Goal: Information Seeking & Learning: Learn about a topic

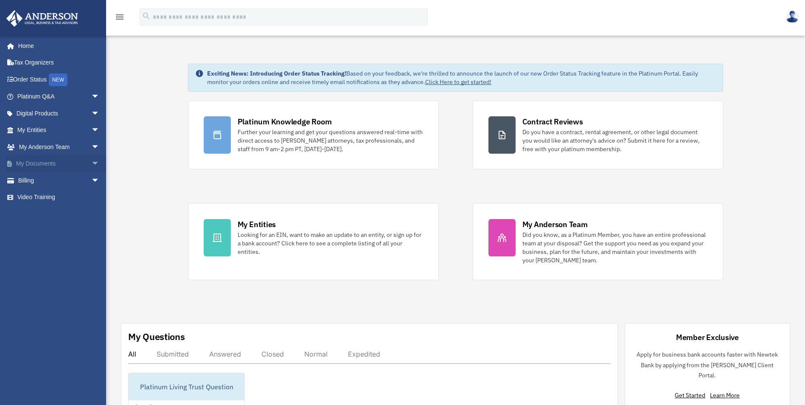
click at [91, 160] on span "arrow_drop_down" at bounding box center [99, 163] width 17 height 17
click at [37, 179] on link "Box" at bounding box center [62, 180] width 101 height 17
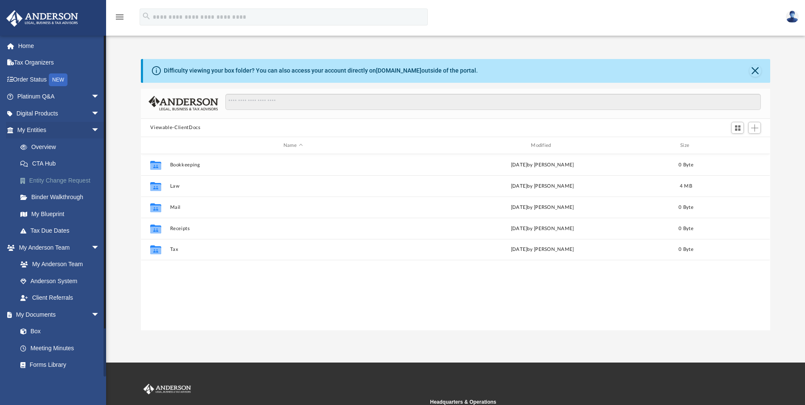
scroll to position [187, 623]
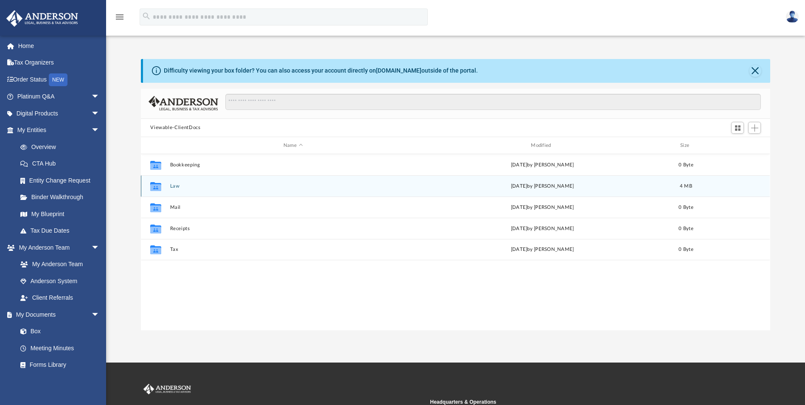
click at [173, 187] on button "Law" at bounding box center [293, 186] width 246 height 6
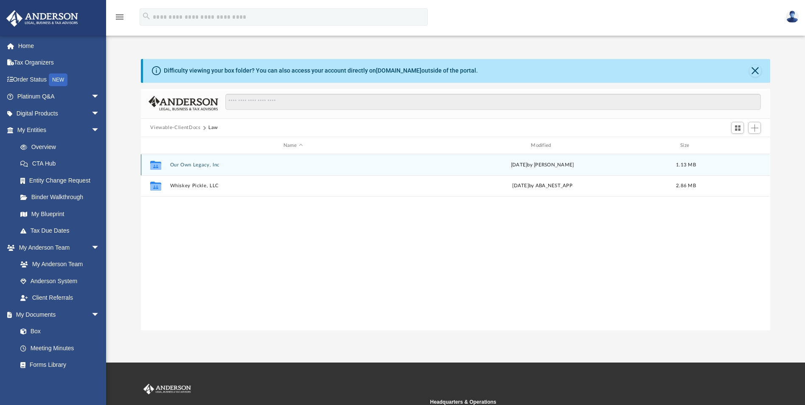
click at [188, 165] on button "Our Own Legacy, Inc" at bounding box center [293, 165] width 246 height 6
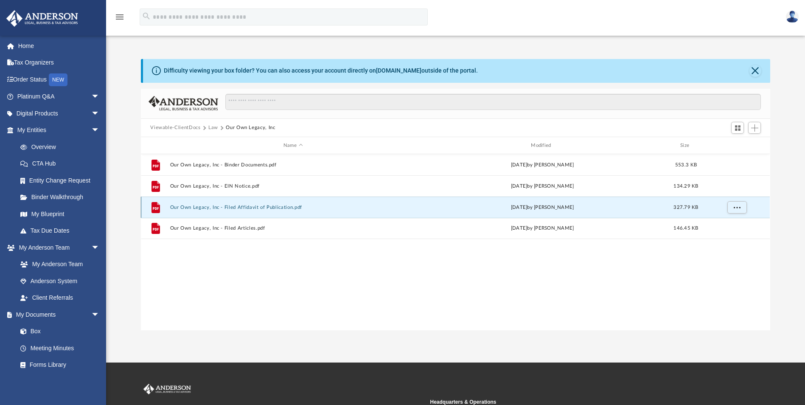
click at [201, 209] on button "Our Own Legacy, Inc - Filed Affidavit of Publication.pdf" at bounding box center [293, 207] width 246 height 6
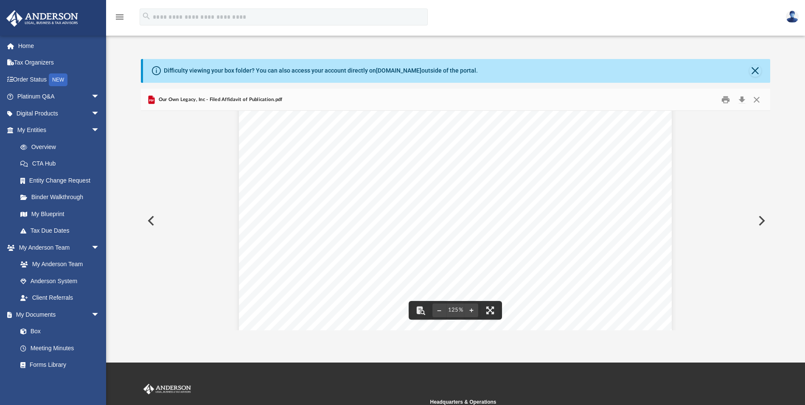
scroll to position [0, 0]
drag, startPoint x: 753, startPoint y: 70, endPoint x: 746, endPoint y: 71, distance: 7.3
click at [753, 70] on button "Close" at bounding box center [755, 71] width 12 height 12
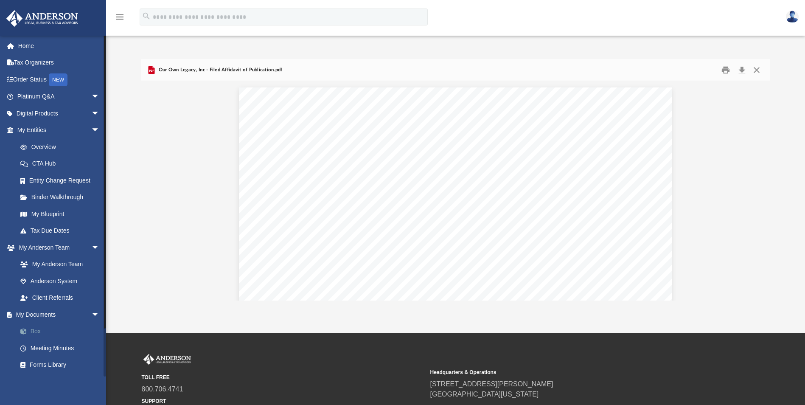
click at [31, 330] on link "Box" at bounding box center [62, 331] width 101 height 17
click at [121, 15] on icon "menu" at bounding box center [120, 17] width 10 height 10
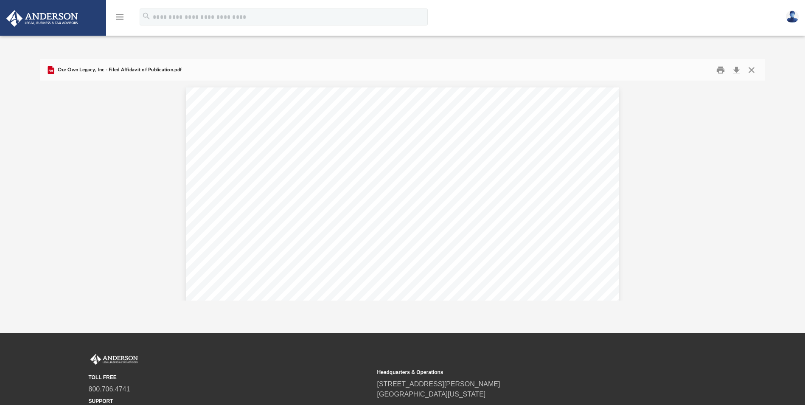
scroll to position [187, 717]
click at [121, 15] on icon "menu" at bounding box center [120, 17] width 10 height 10
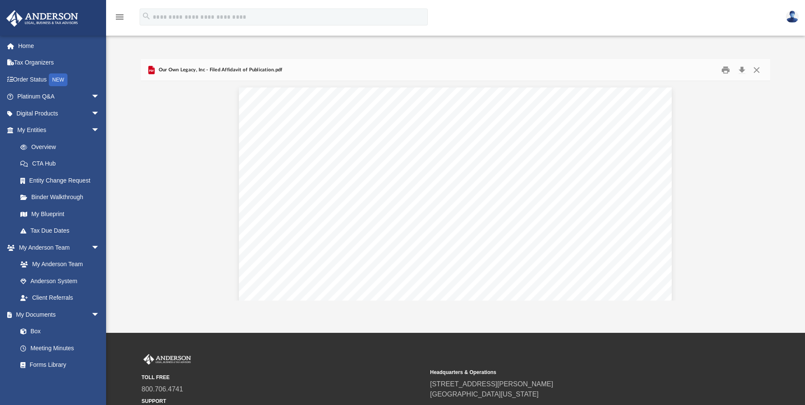
scroll to position [187, 623]
click at [52, 313] on link "My Documents arrow_drop_down" at bounding box center [59, 314] width 106 height 17
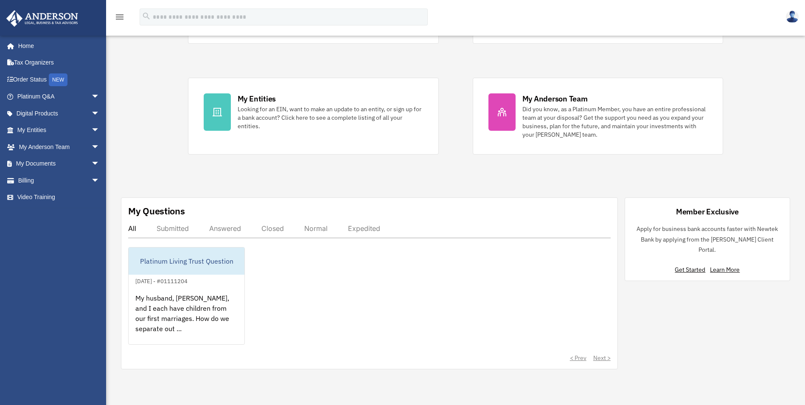
scroll to position [127, 0]
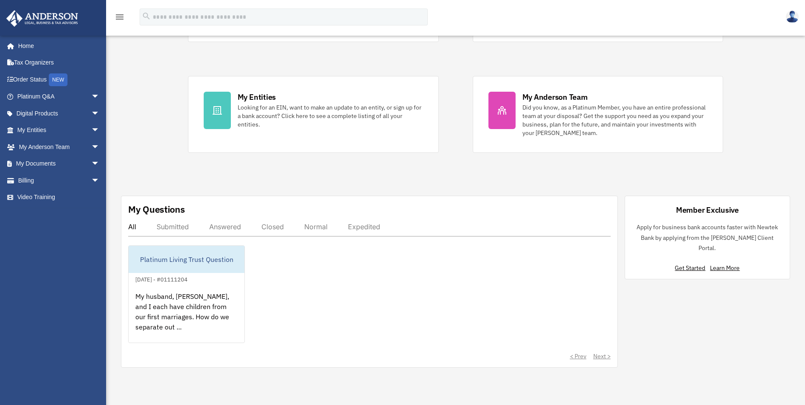
click at [598, 356] on div "< Prev Next >" at bounding box center [369, 356] width 482 height 8
click at [177, 227] on div "Submitted" at bounding box center [173, 226] width 32 height 8
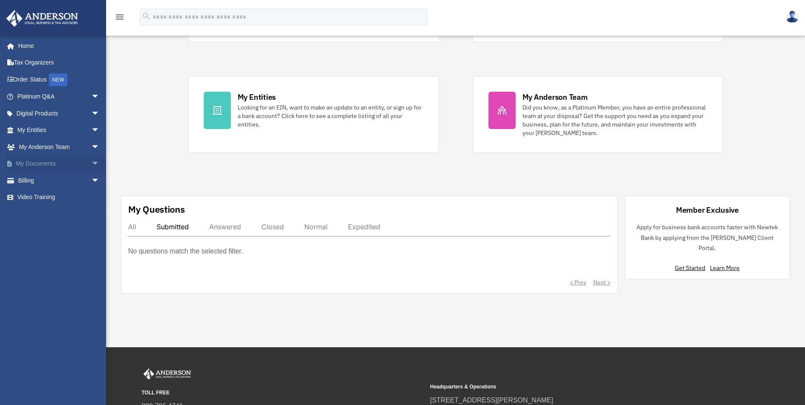
click at [33, 162] on link "My Documents arrow_drop_down" at bounding box center [59, 163] width 106 height 17
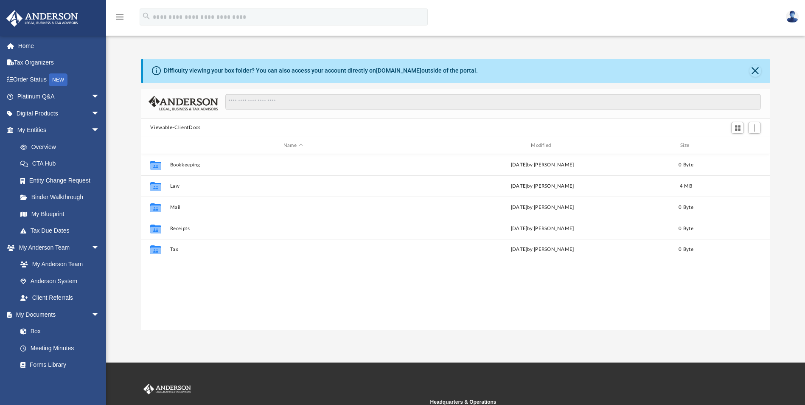
scroll to position [187, 623]
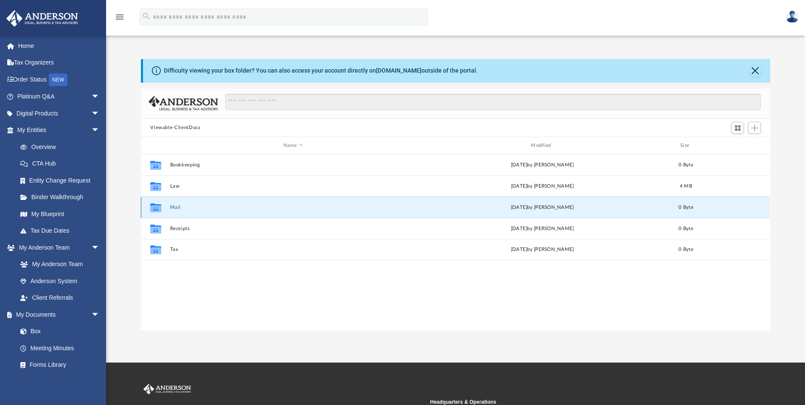
click at [174, 208] on button "Mail" at bounding box center [293, 207] width 246 height 6
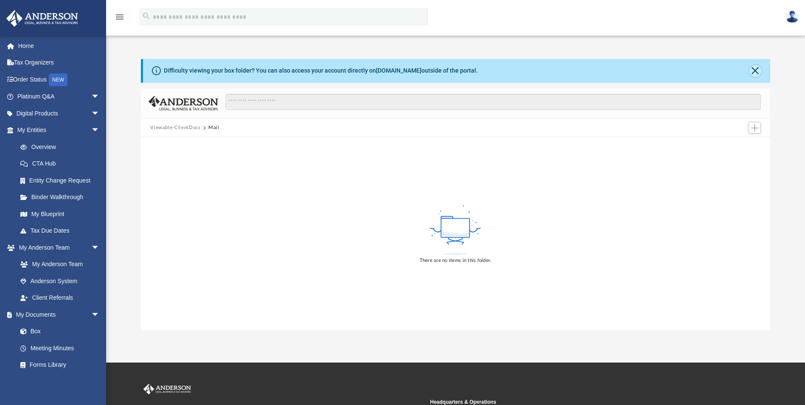
click at [756, 69] on button "Close" at bounding box center [755, 71] width 12 height 12
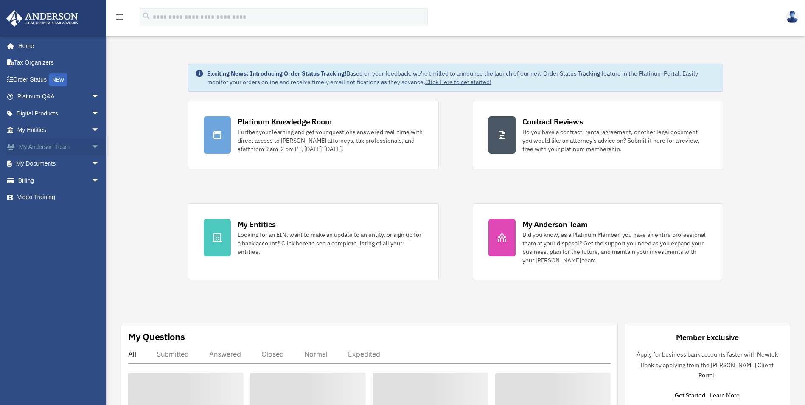
scroll to position [127, 0]
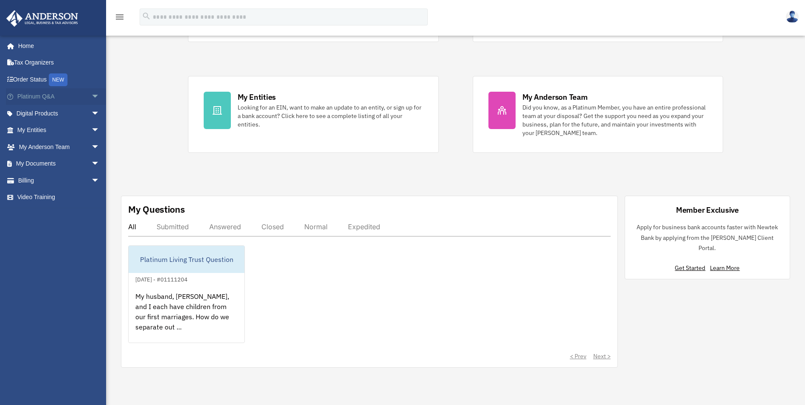
click at [91, 95] on span "arrow_drop_down" at bounding box center [99, 96] width 17 height 17
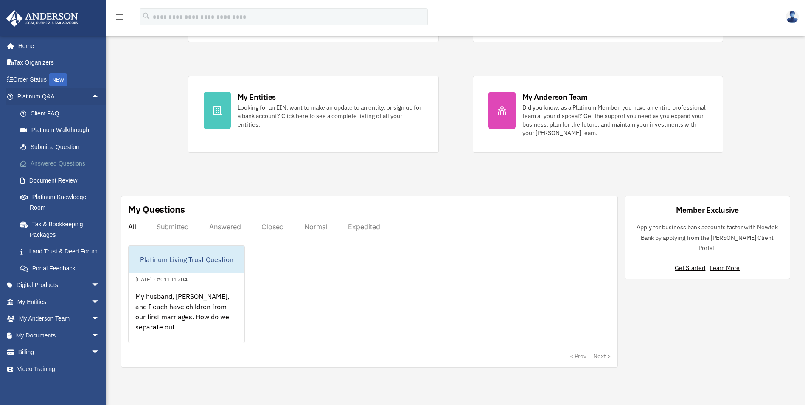
click at [43, 164] on link "Answered Questions" at bounding box center [62, 163] width 101 height 17
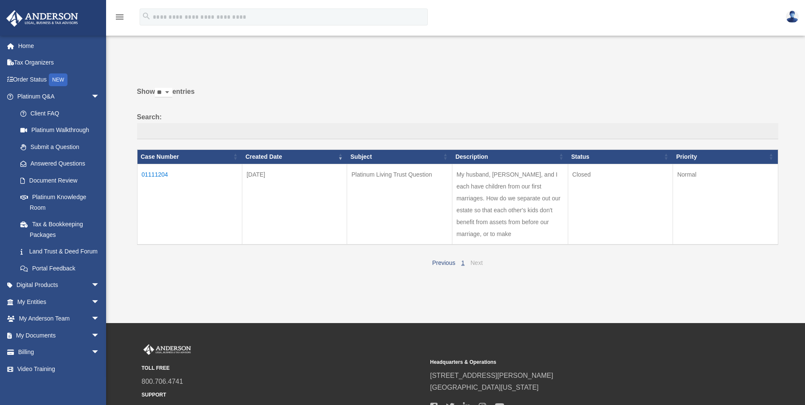
click at [480, 261] on link "Next" at bounding box center [476, 262] width 12 height 7
click at [45, 194] on link "Platinum Knowledge Room" at bounding box center [62, 202] width 101 height 27
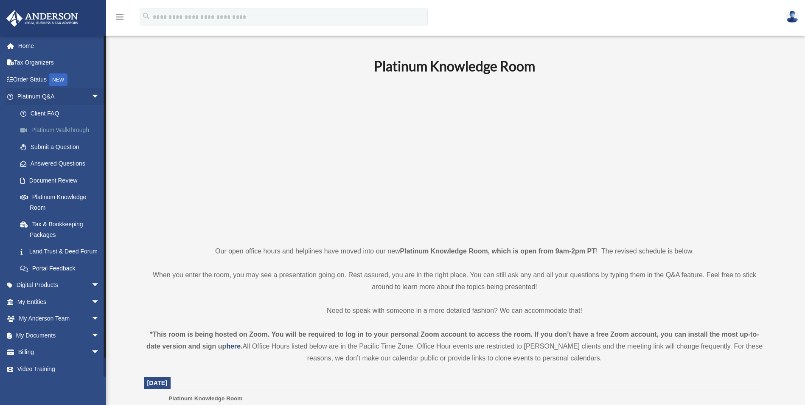
click at [50, 133] on link "Platinum Walkthrough" at bounding box center [62, 130] width 101 height 17
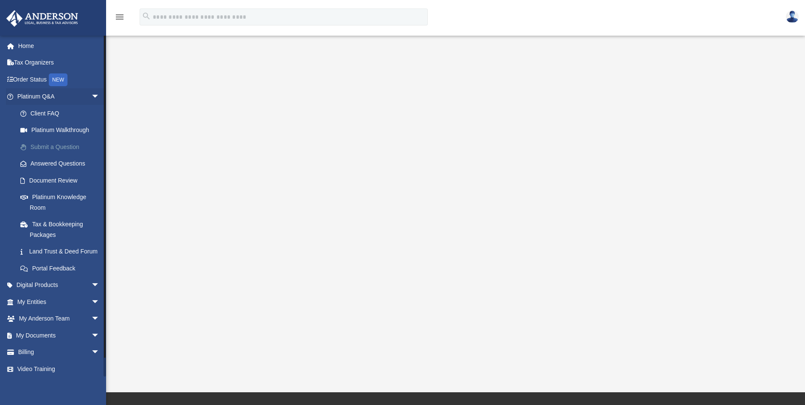
click at [42, 146] on link "Submit a Question" at bounding box center [62, 146] width 101 height 17
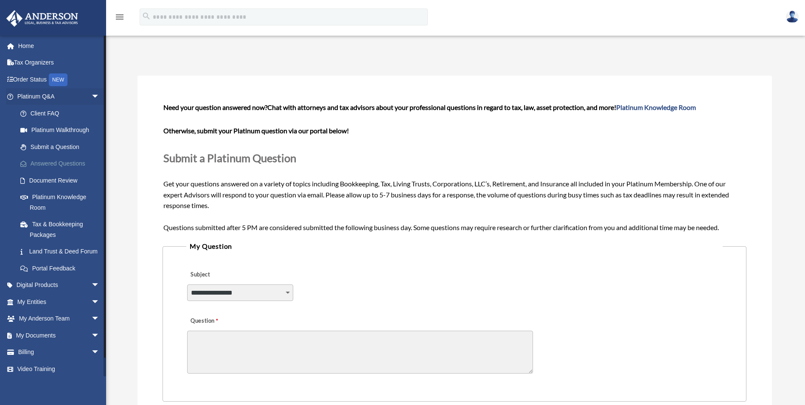
click at [43, 166] on link "Answered Questions" at bounding box center [62, 163] width 101 height 17
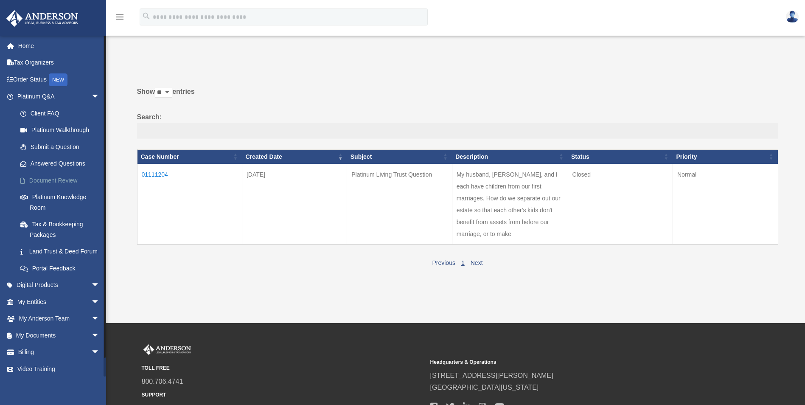
click at [41, 181] on link "Document Review" at bounding box center [62, 180] width 101 height 17
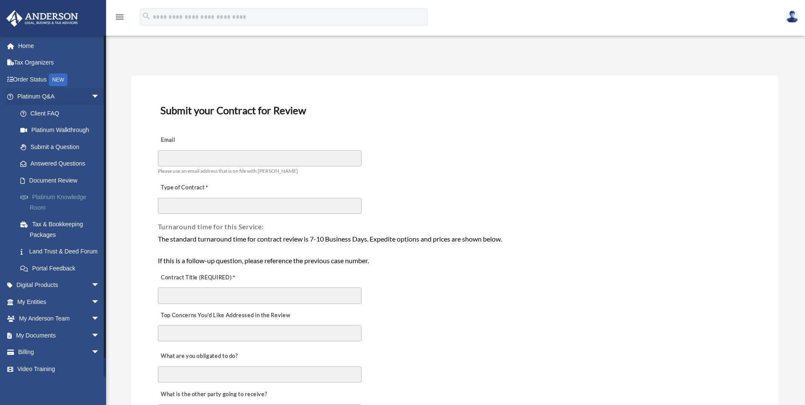
click at [40, 196] on link "Platinum Knowledge Room" at bounding box center [62, 202] width 101 height 27
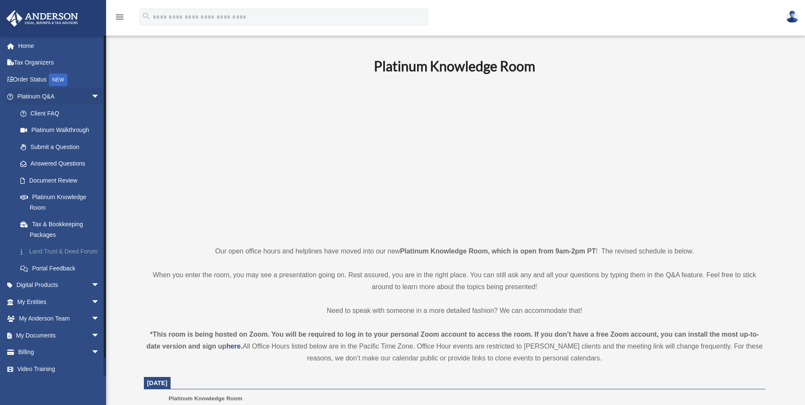
click at [39, 253] on link "Land Trust & Deed Forum" at bounding box center [62, 251] width 101 height 17
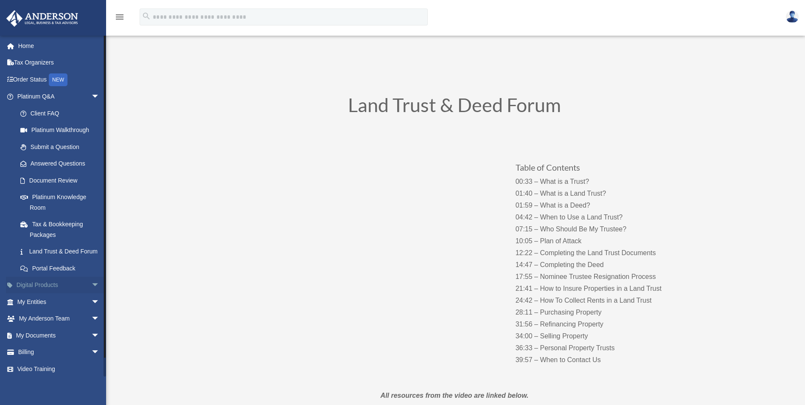
click at [55, 294] on link "Digital Products arrow_drop_down" at bounding box center [59, 285] width 106 height 17
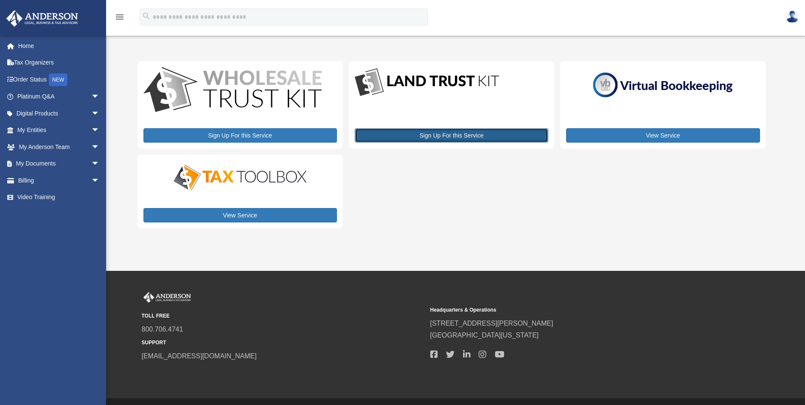
click at [442, 137] on link "Sign Up For this Service" at bounding box center [451, 135] width 193 height 14
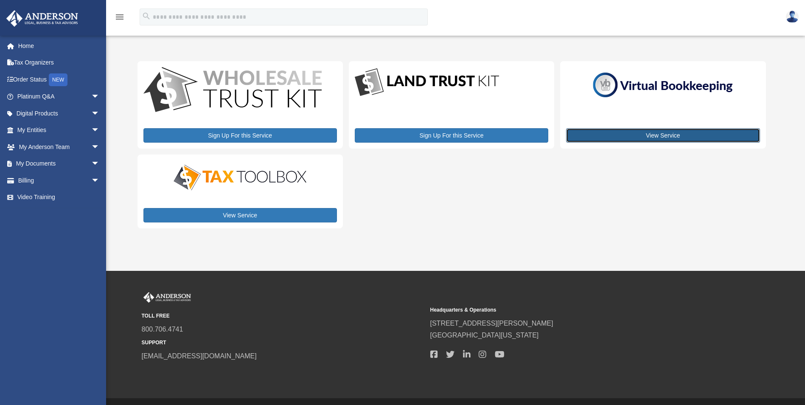
click at [661, 133] on link "View Service" at bounding box center [662, 135] width 193 height 14
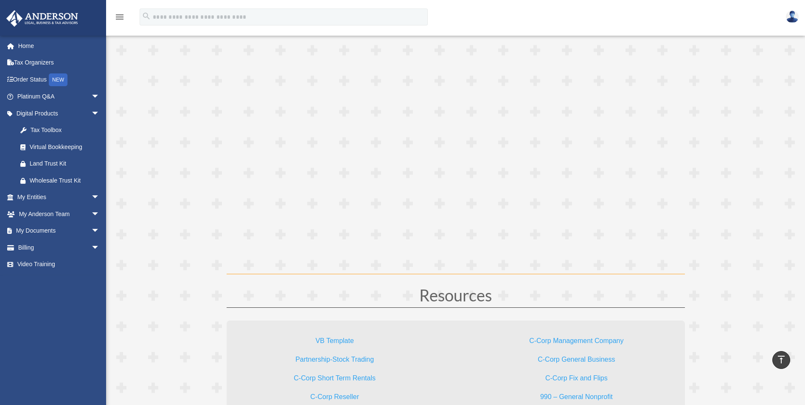
scroll to position [2418, 0]
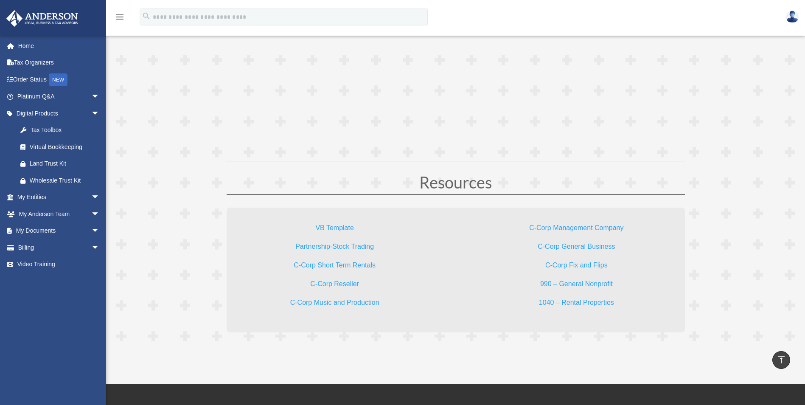
click at [336, 245] on link "Partnership-Stock Trading" at bounding box center [334, 248] width 78 height 11
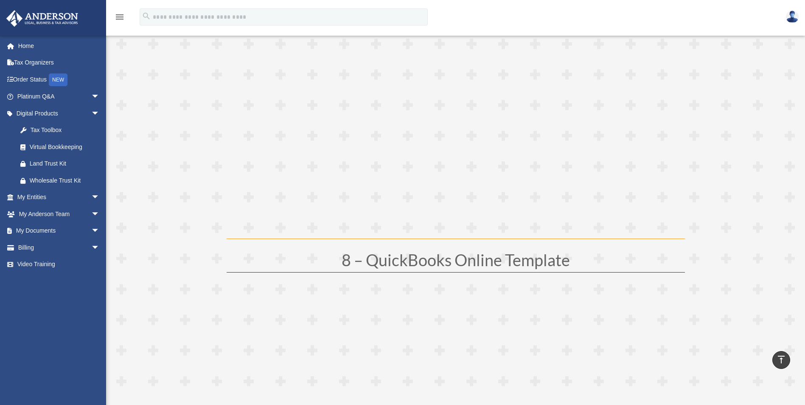
scroll to position [1866, 0]
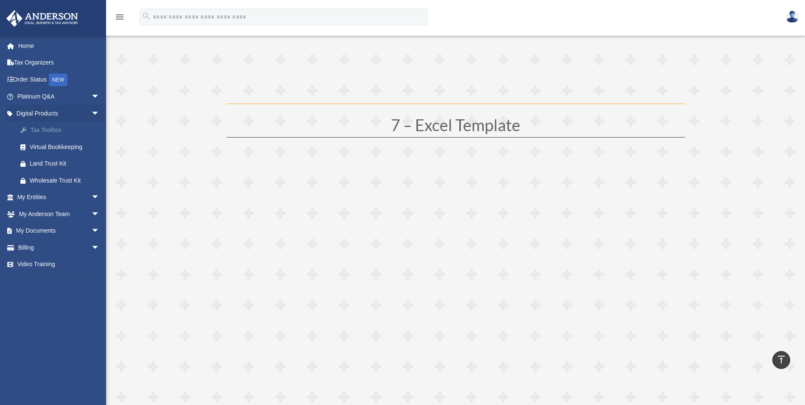
click at [53, 131] on div "Tax Toolbox" at bounding box center [66, 130] width 72 height 11
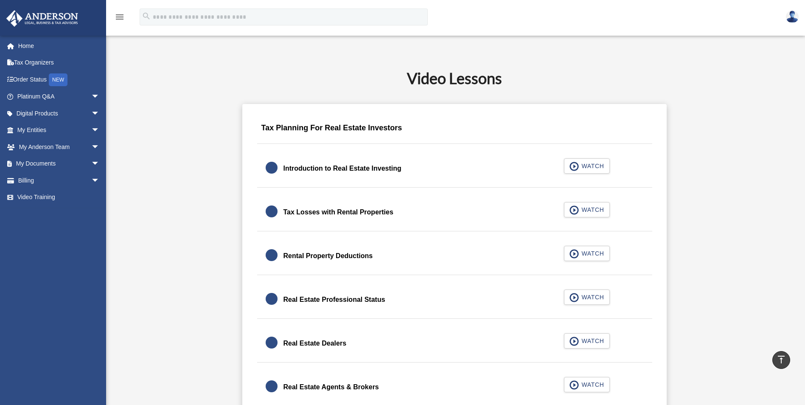
scroll to position [509, 0]
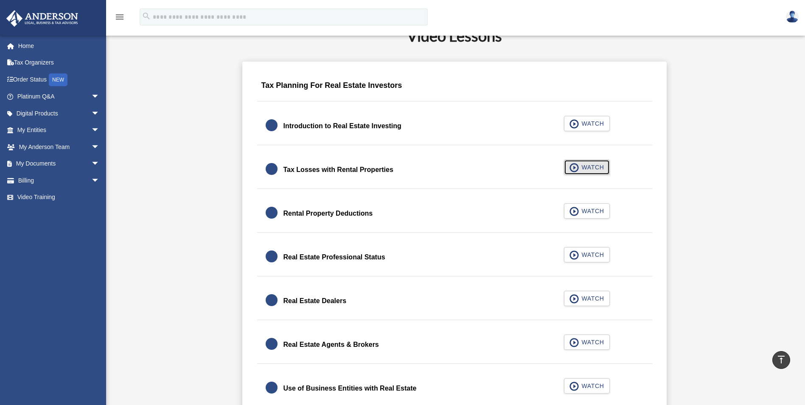
click at [584, 168] on span "WATCH" at bounding box center [591, 167] width 25 height 8
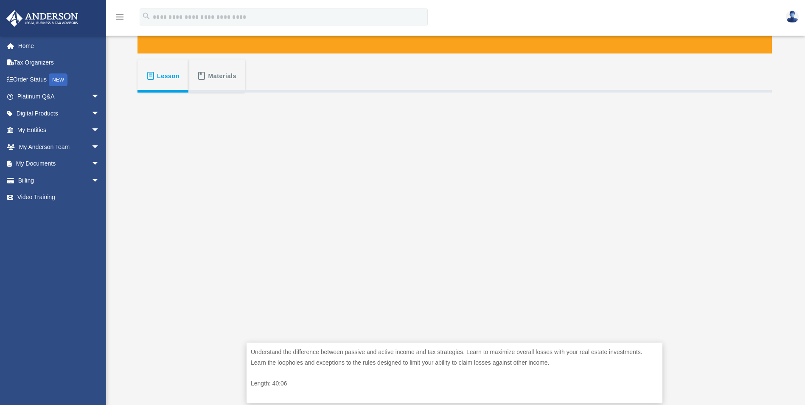
scroll to position [127, 0]
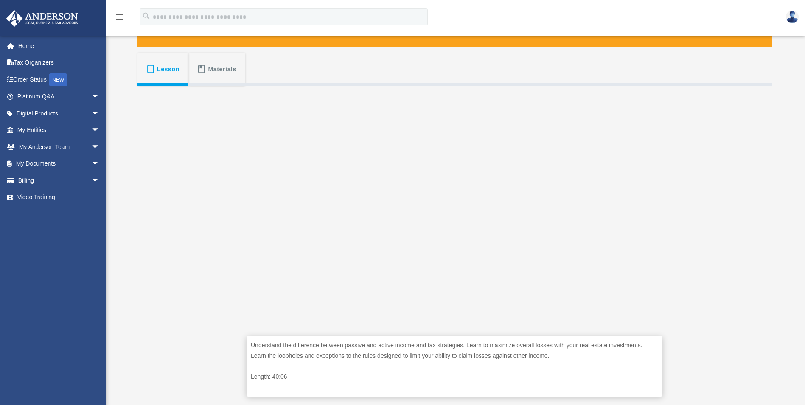
click at [596, 392] on div "Understand the difference between passive and active income and tax strategies.…" at bounding box center [454, 366] width 416 height 61
click at [546, 385] on div "Understand the difference between passive and active income and tax strategies.…" at bounding box center [454, 366] width 416 height 61
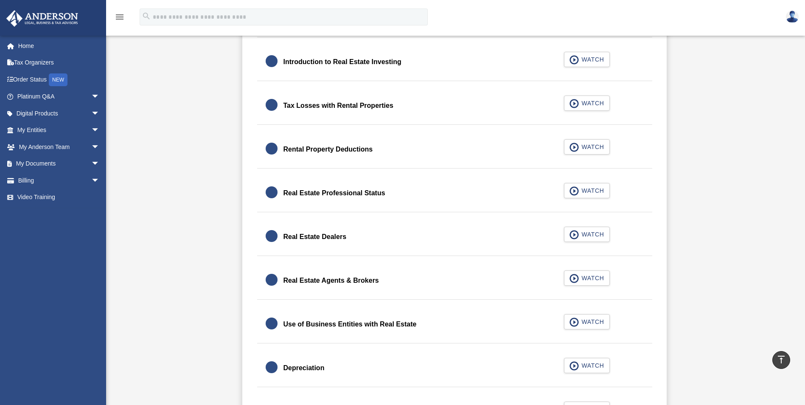
scroll to position [594, 0]
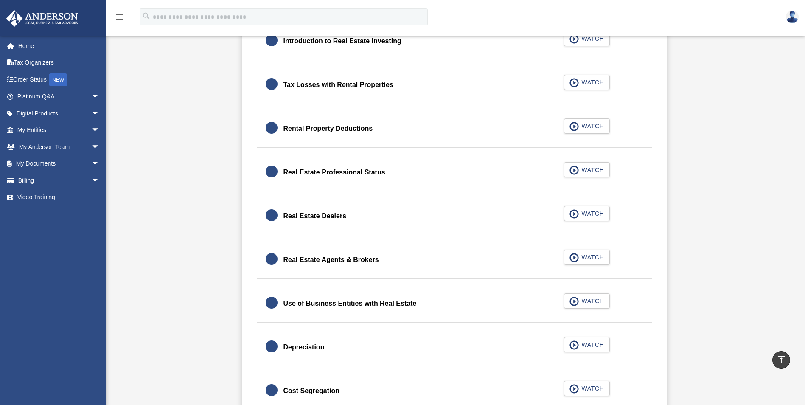
click at [299, 216] on div "Real Estate Dealers" at bounding box center [314, 216] width 63 height 12
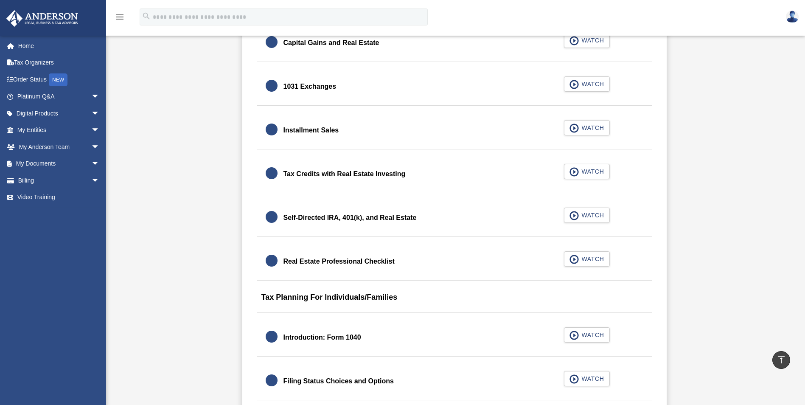
scroll to position [969, 0]
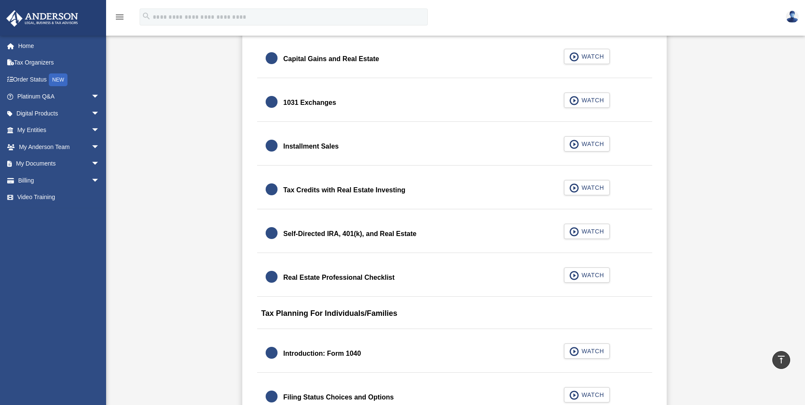
click at [298, 54] on div "Capital Gains and Real Estate" at bounding box center [331, 59] width 96 height 12
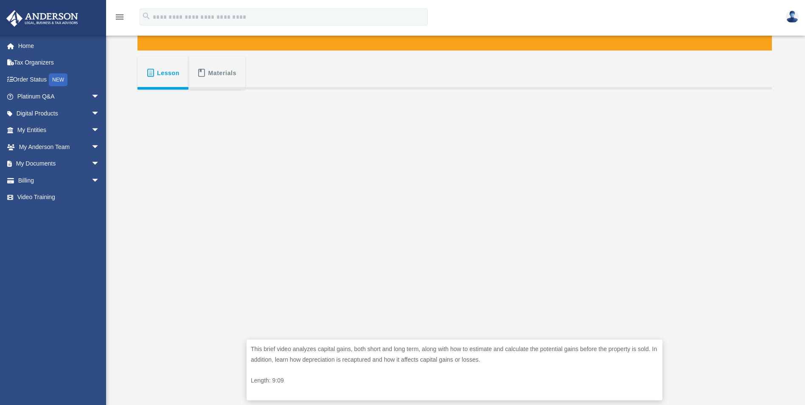
scroll to position [127, 0]
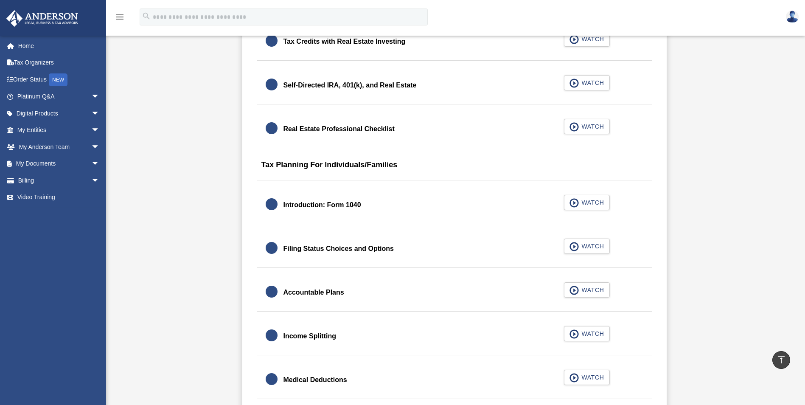
scroll to position [1181, 0]
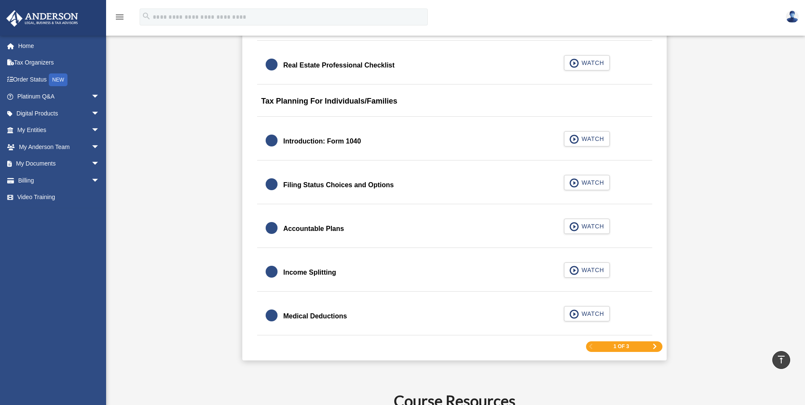
click at [653, 346] on span "Next Page" at bounding box center [654, 346] width 5 height 5
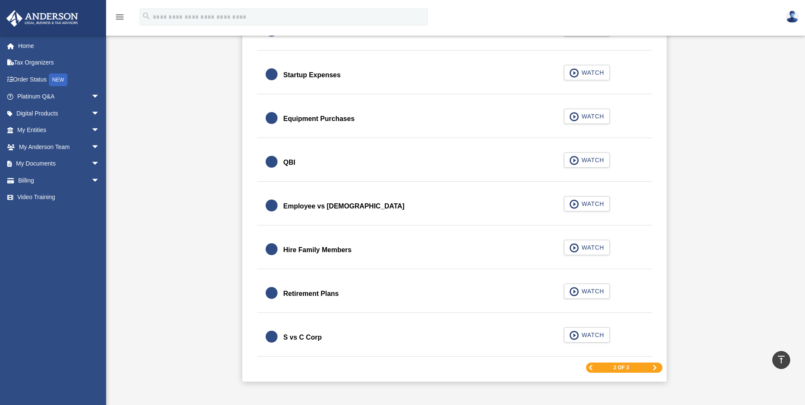
scroll to position [1170, 0]
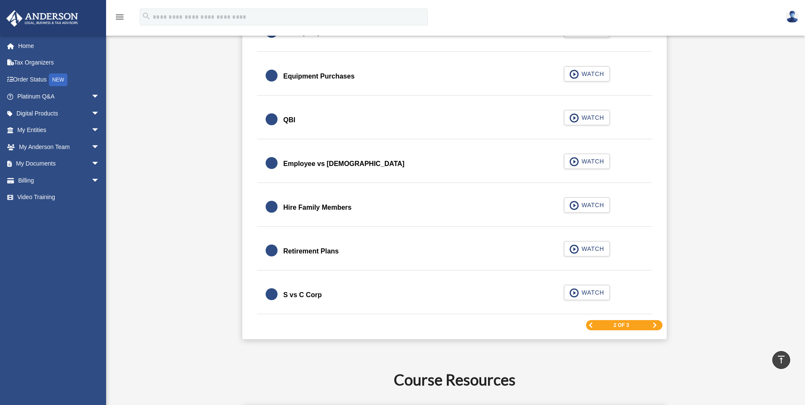
click at [301, 294] on div "S vs C Corp" at bounding box center [302, 295] width 39 height 12
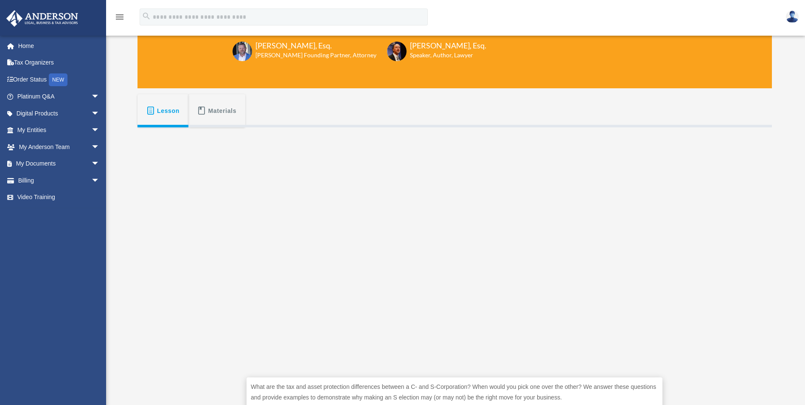
scroll to position [127, 0]
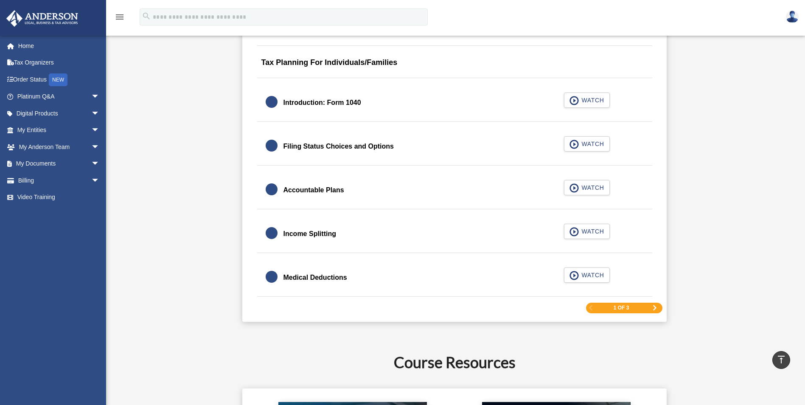
scroll to position [1340, 0]
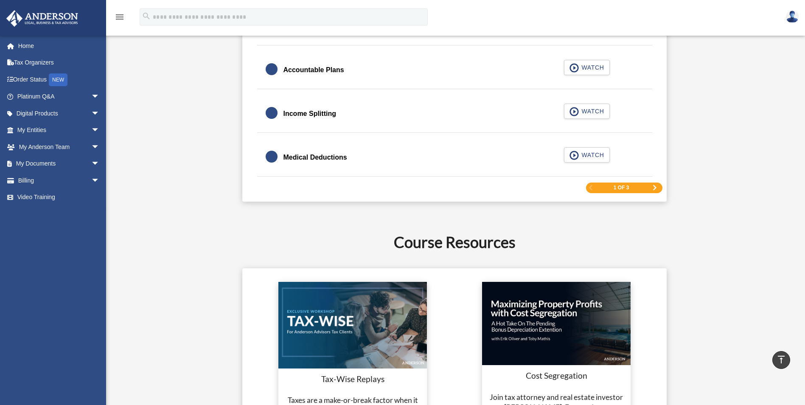
click at [653, 188] on span "Next Page" at bounding box center [654, 187] width 5 height 5
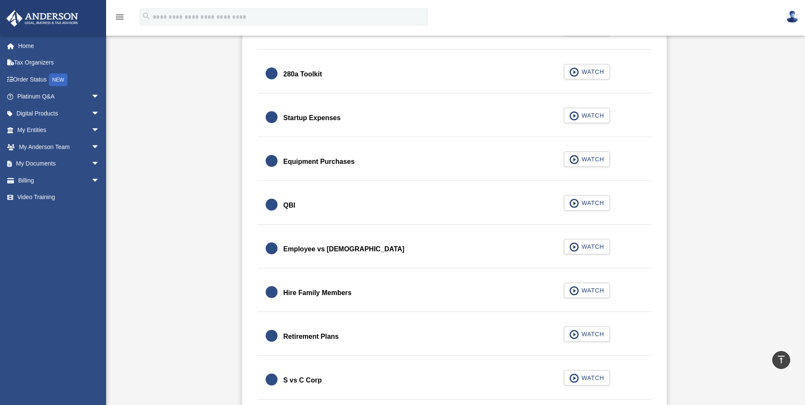
scroll to position [1085, 0]
click at [581, 118] on span "WATCH" at bounding box center [591, 115] width 25 height 8
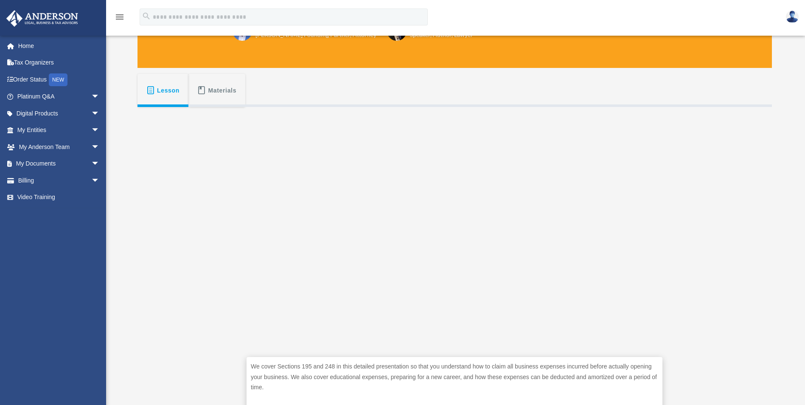
scroll to position [127, 0]
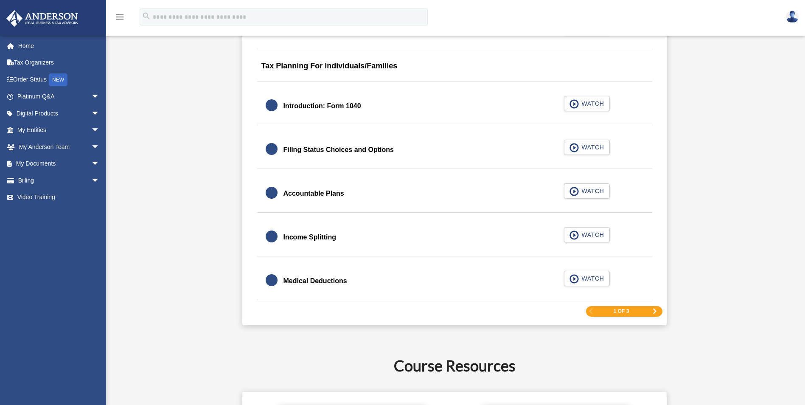
scroll to position [1298, 0]
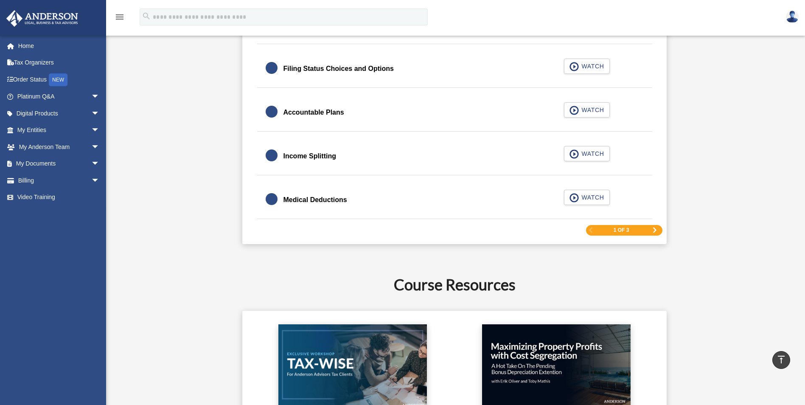
click at [653, 231] on span "Next Page" at bounding box center [654, 229] width 5 height 5
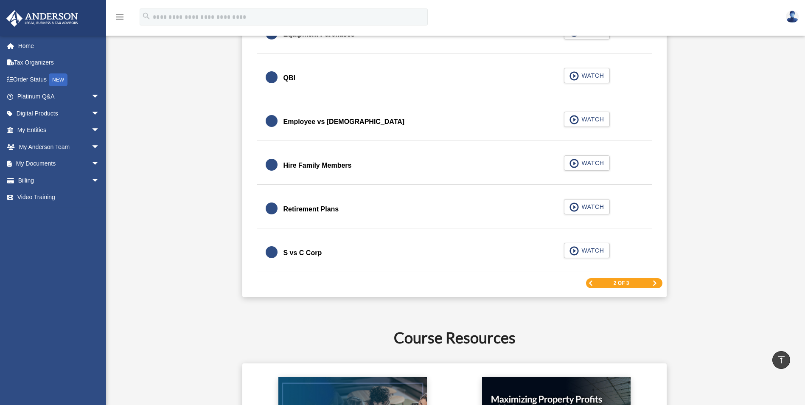
scroll to position [1213, 0]
click at [651, 284] on div "2 of 3" at bounding box center [624, 282] width 76 height 11
click at [654, 281] on span "Next Page" at bounding box center [654, 282] width 5 height 5
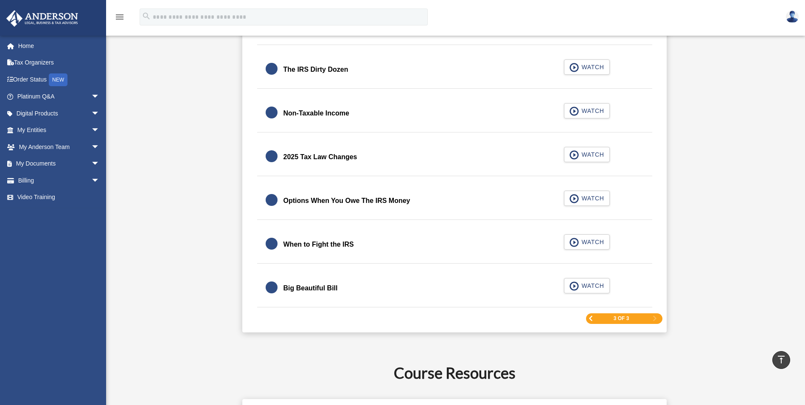
scroll to position [1043, 0]
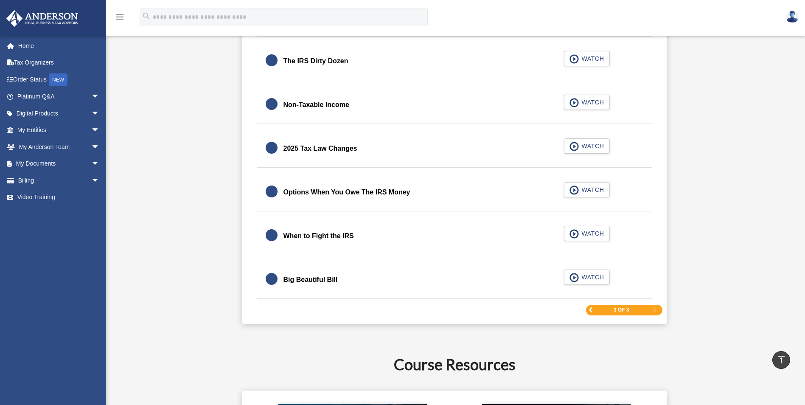
click at [321, 278] on div "Big Beautiful Bill" at bounding box center [310, 280] width 54 height 12
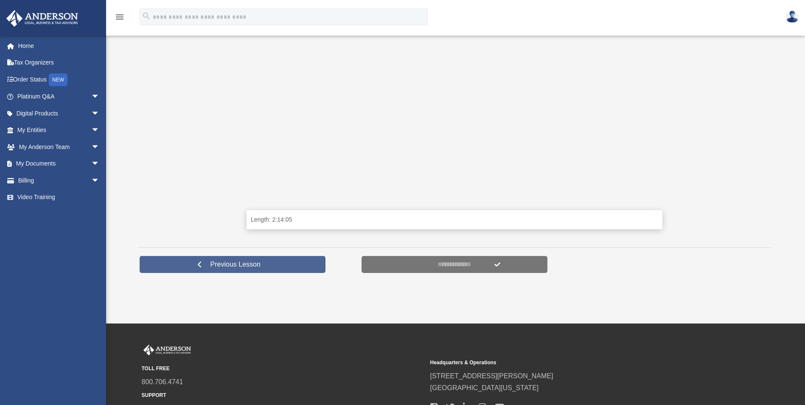
scroll to position [254, 0]
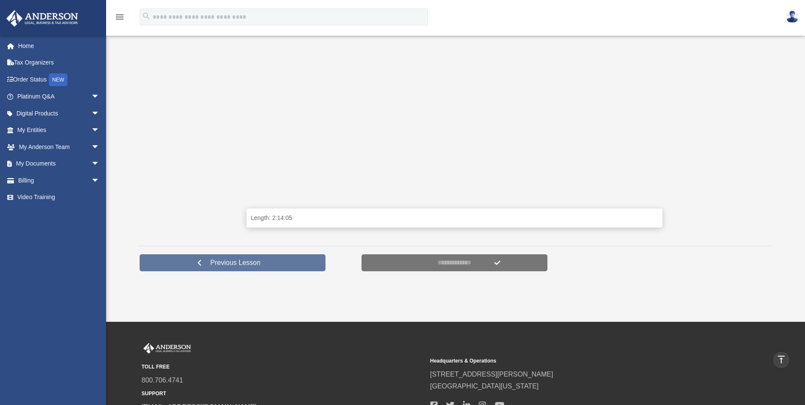
click at [208, 261] on span "Previous Lesson" at bounding box center [236, 262] width 64 height 8
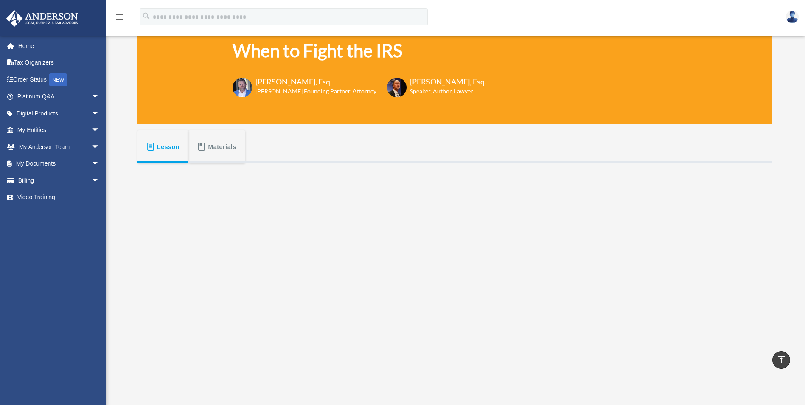
scroll to position [42, 0]
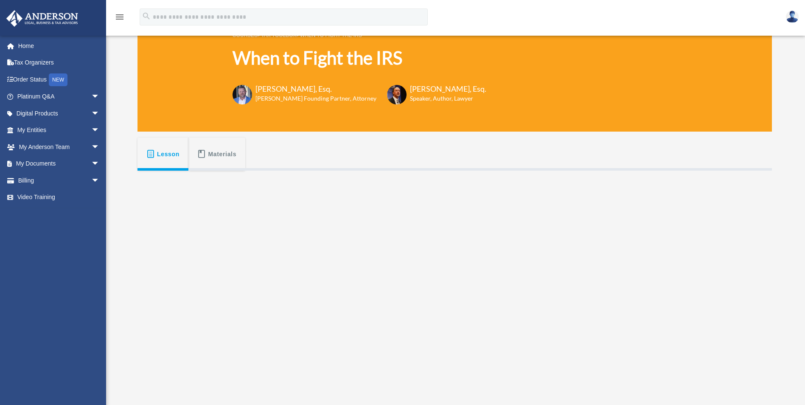
click at [168, 153] on span "Lesson" at bounding box center [168, 153] width 22 height 15
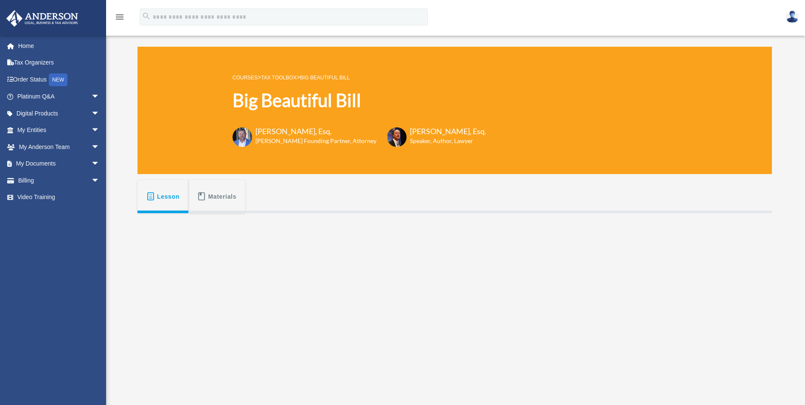
scroll to position [254, 0]
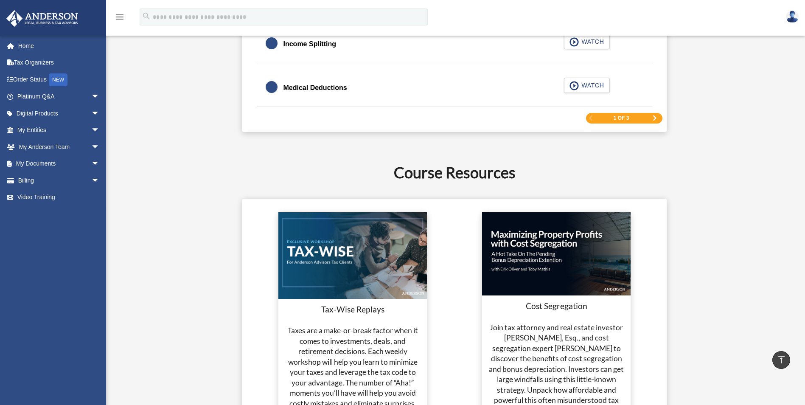
scroll to position [1382, 0]
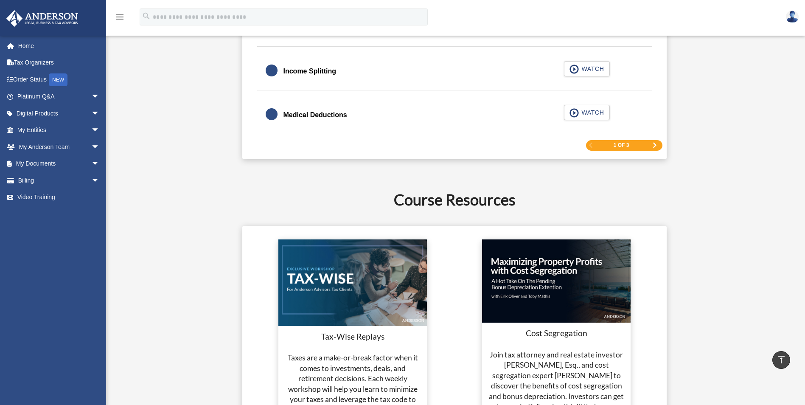
click at [647, 144] on div "1 of 3" at bounding box center [624, 145] width 76 height 11
click at [650, 144] on div "1 of 3" at bounding box center [624, 145] width 76 height 11
click at [654, 145] on span "Next Page" at bounding box center [654, 145] width 5 height 5
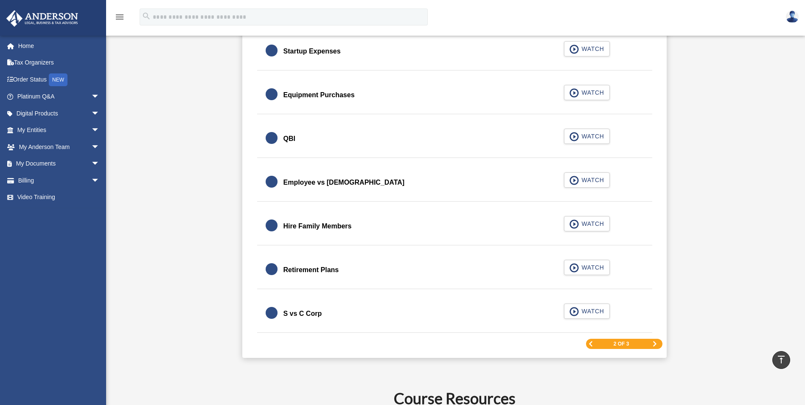
scroll to position [1298, 0]
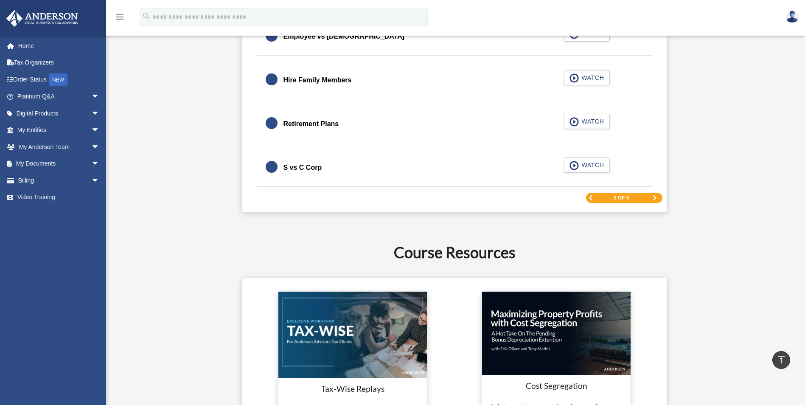
click at [653, 197] on span "Next Page" at bounding box center [654, 197] width 5 height 5
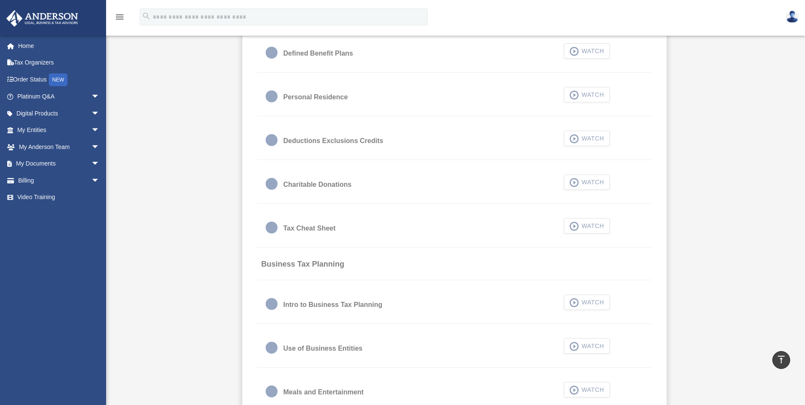
scroll to position [534, 0]
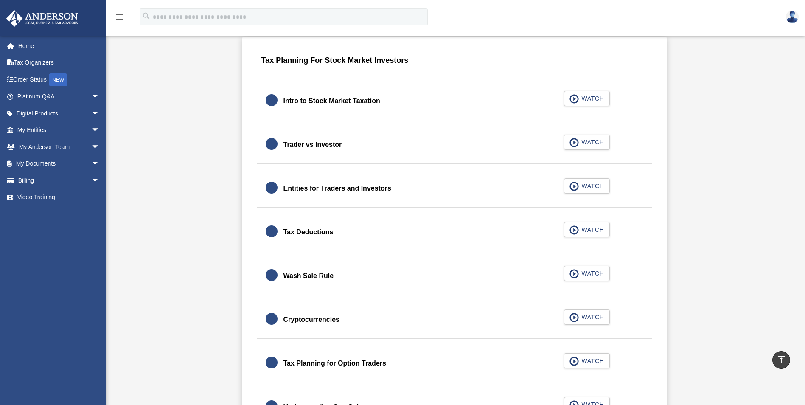
click at [336, 103] on div "Intro to Stock Market Taxation" at bounding box center [331, 101] width 97 height 12
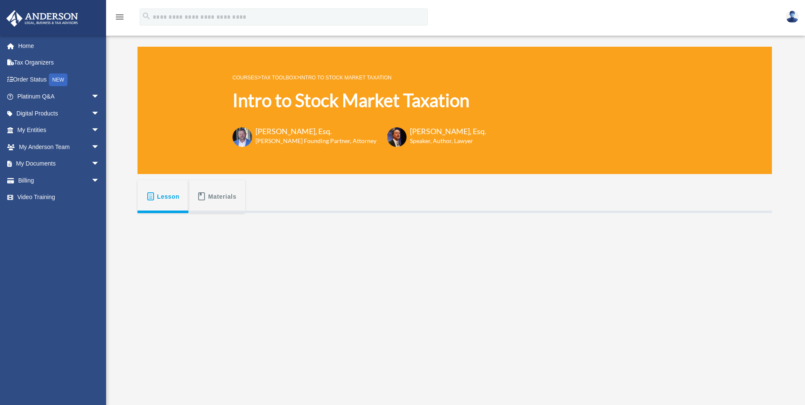
click at [222, 190] on span "Materials" at bounding box center [222, 196] width 28 height 15
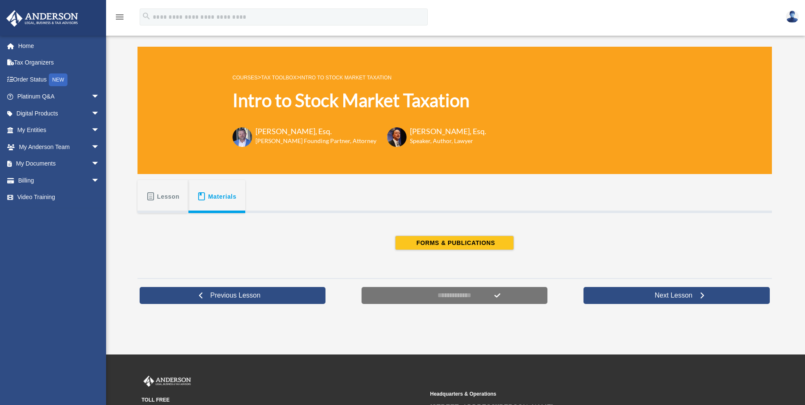
click at [170, 199] on span "Lesson" at bounding box center [168, 196] width 22 height 15
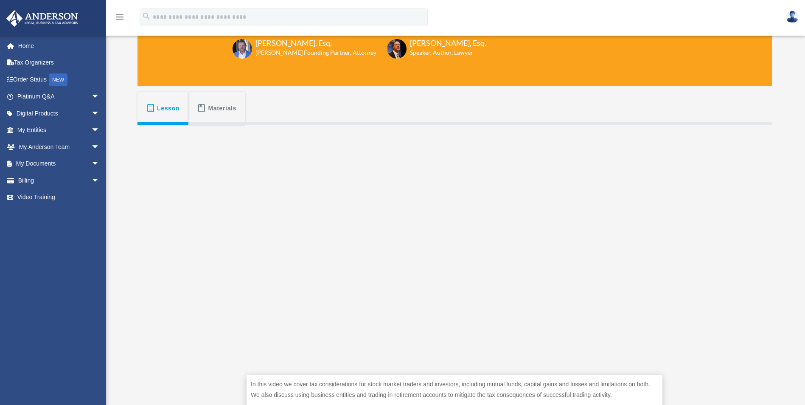
scroll to position [170, 0]
